Goal: Information Seeking & Learning: Learn about a topic

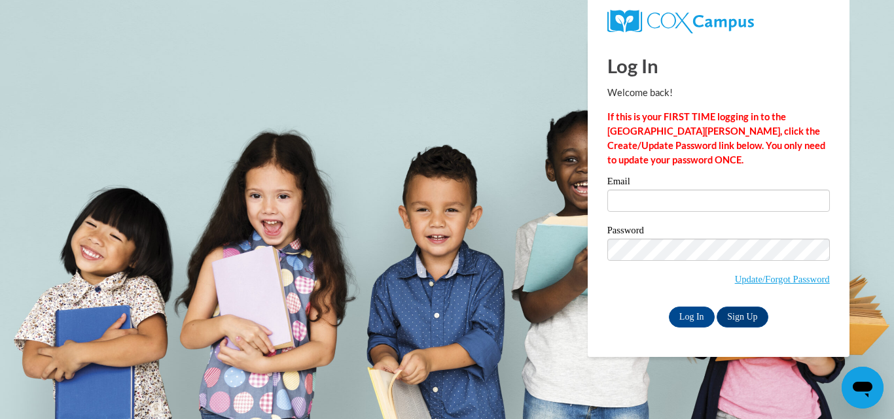
click at [688, 179] on label "Email" at bounding box center [718, 183] width 222 height 13
click at [688, 190] on input "Email" at bounding box center [718, 201] width 222 height 22
click at [681, 214] on div "Email" at bounding box center [718, 199] width 222 height 45
click at [680, 206] on input "Email" at bounding box center [718, 201] width 222 height 22
type input "misbahishtiaq66@gmail.com"
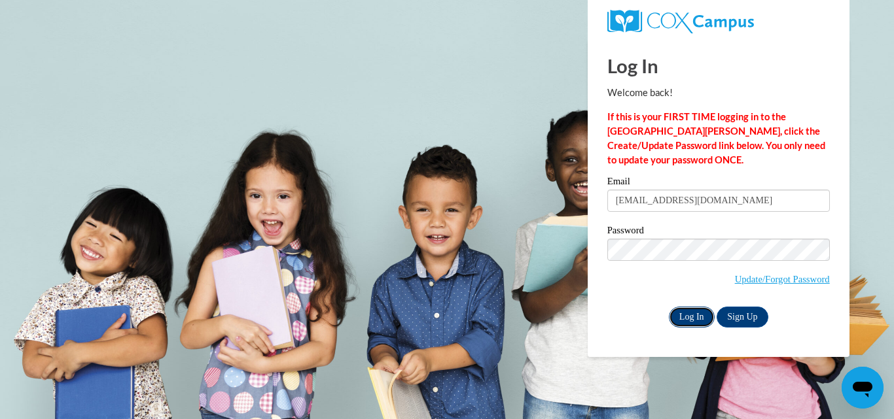
click at [690, 319] on input "Log In" at bounding box center [692, 317] width 46 height 21
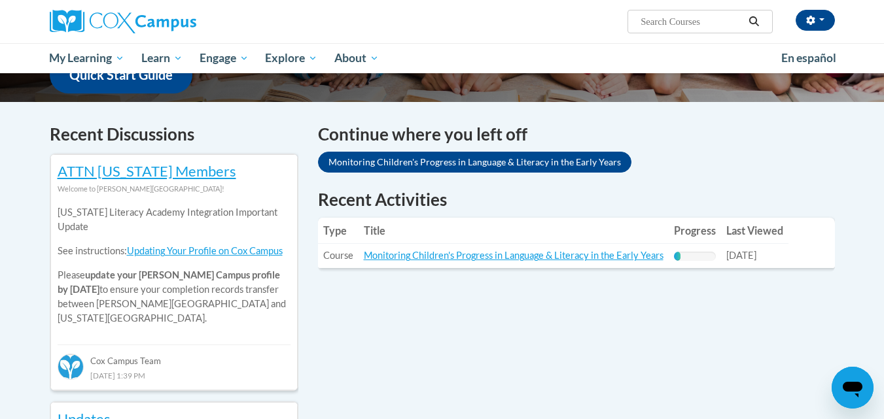
scroll to position [358, 0]
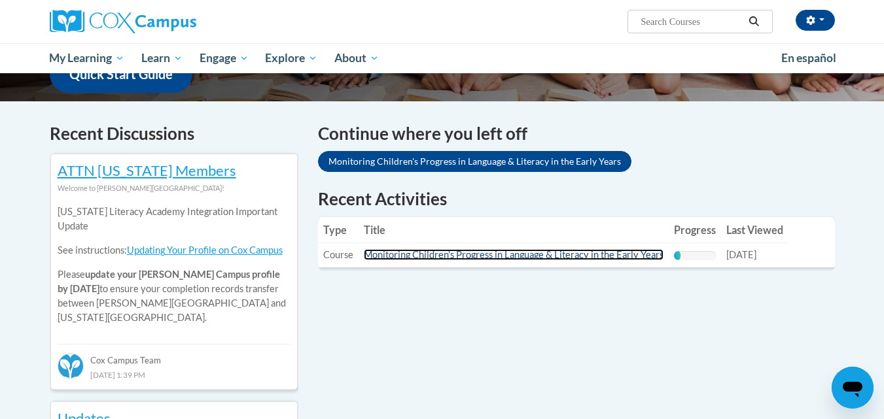
click at [575, 254] on link "Monitoring Children's Progress in Language & Literacy in the Early Years" at bounding box center [514, 254] width 300 height 11
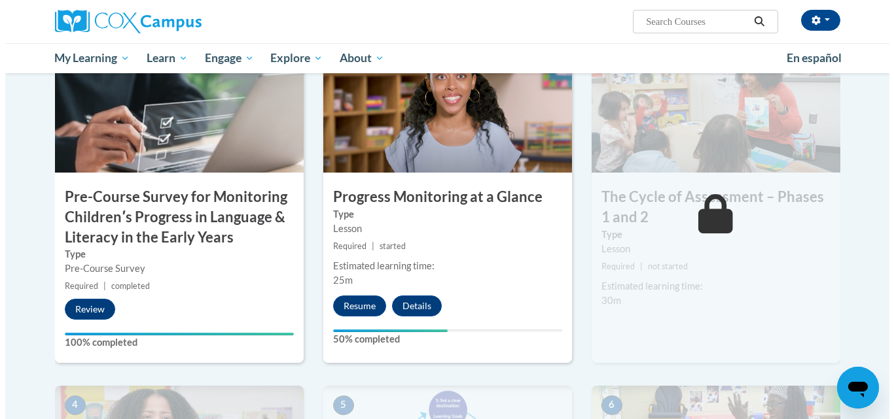
scroll to position [331, 0]
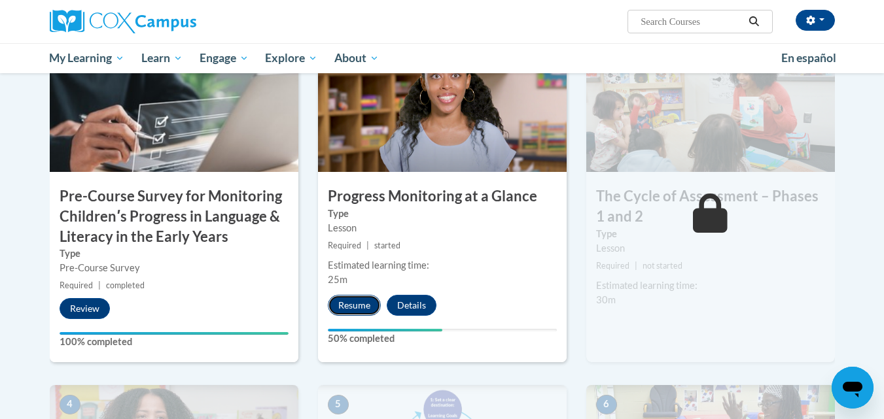
click at [351, 309] on button "Resume" at bounding box center [354, 305] width 53 height 21
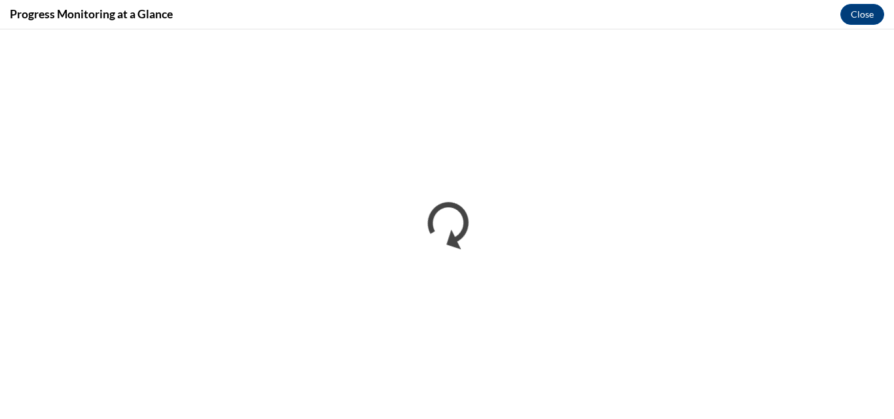
scroll to position [0, 0]
